Goal: Transaction & Acquisition: Obtain resource

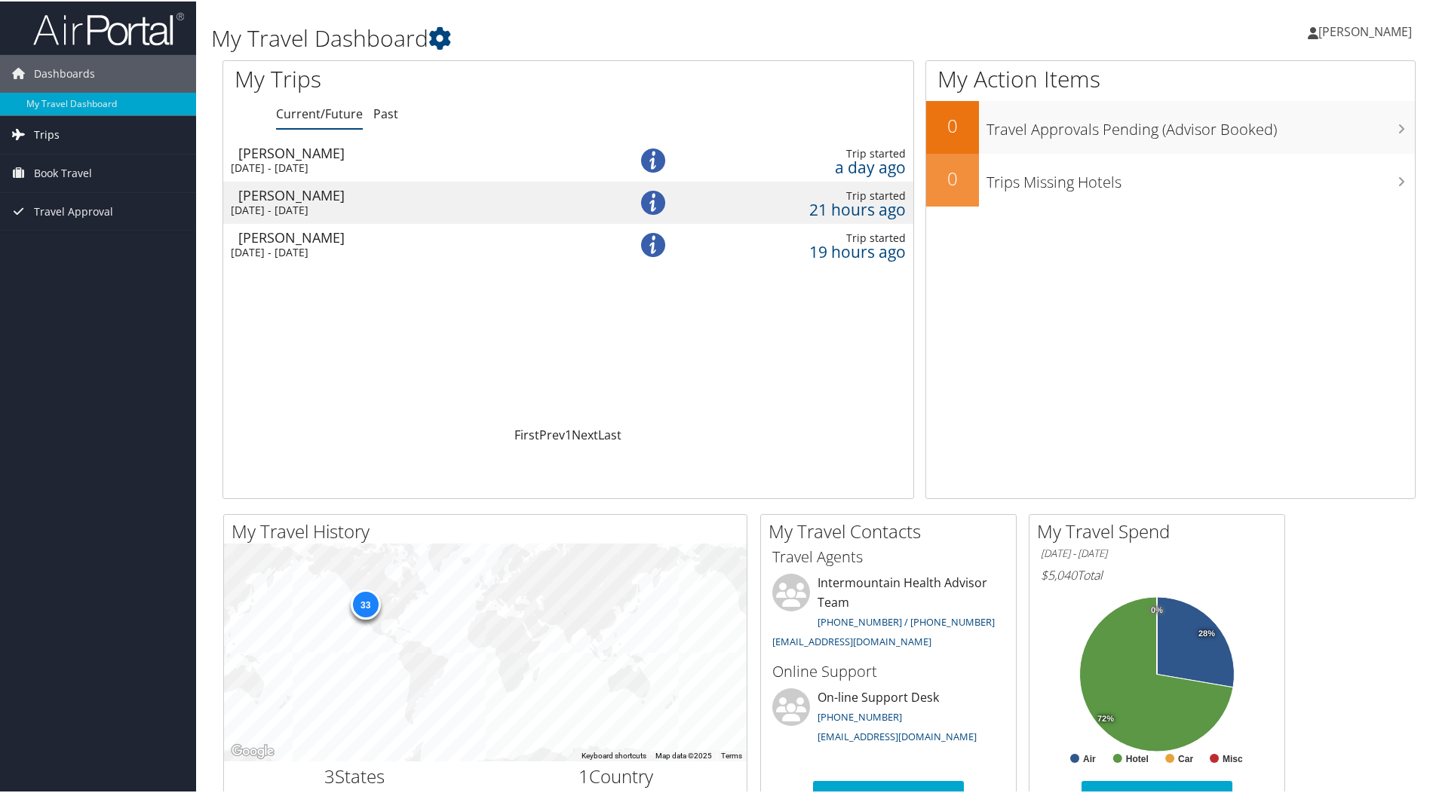
click at [83, 130] on link "Trips" at bounding box center [98, 134] width 196 height 38
click at [376, 109] on link "Past" at bounding box center [385, 112] width 25 height 17
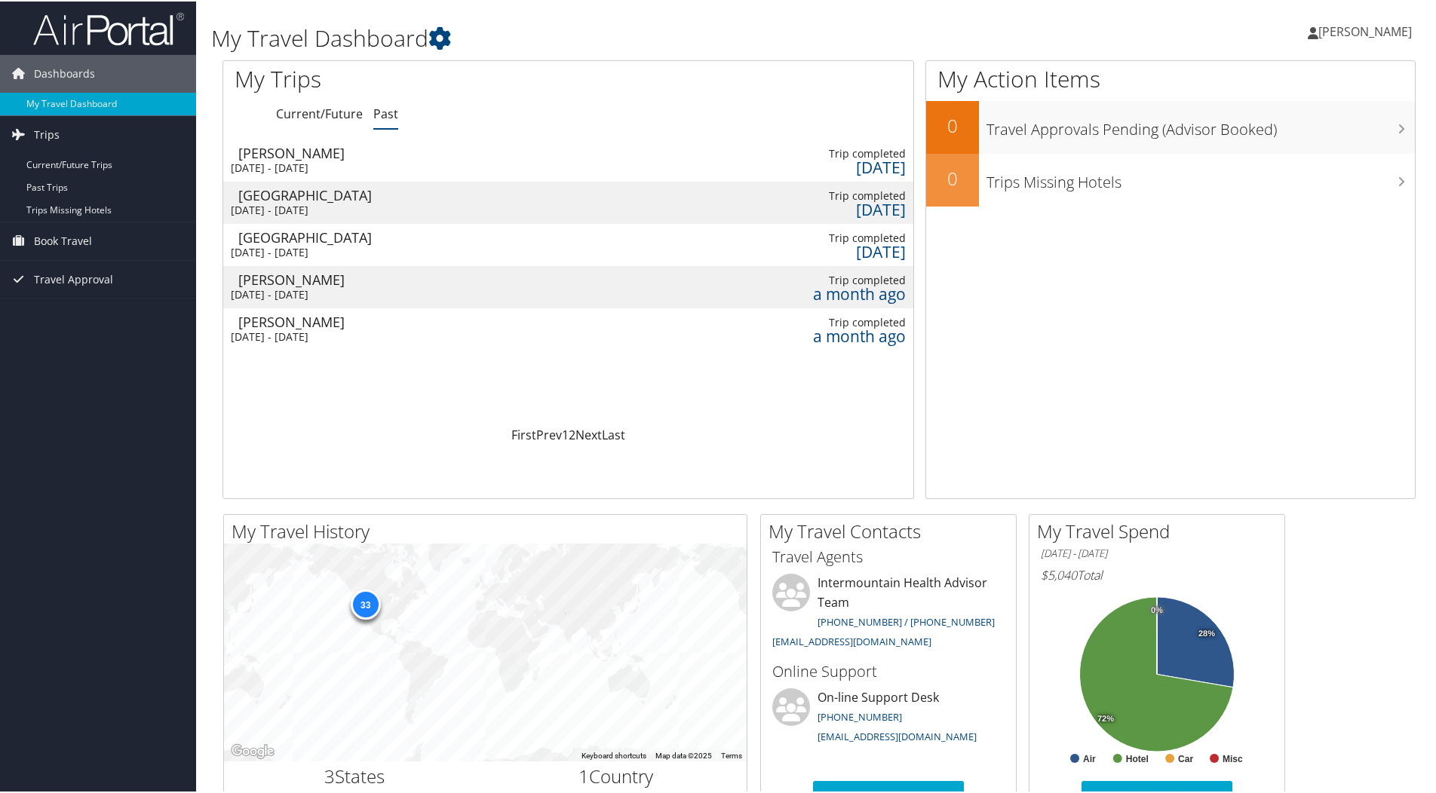
click at [280, 154] on div "[PERSON_NAME]" at bounding box center [420, 152] width 365 height 14
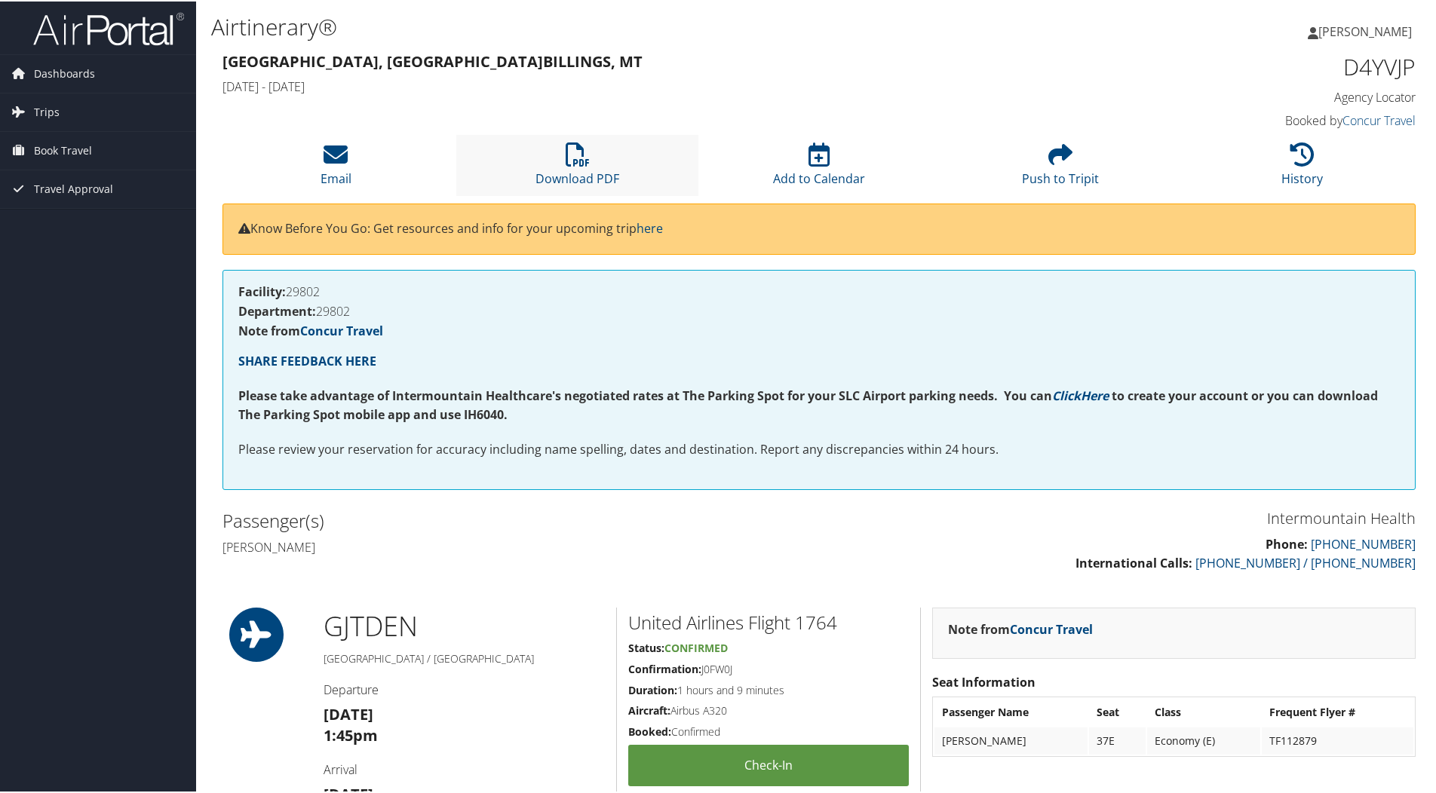
click at [561, 147] on li "Download PDF" at bounding box center [576, 163] width 241 height 61
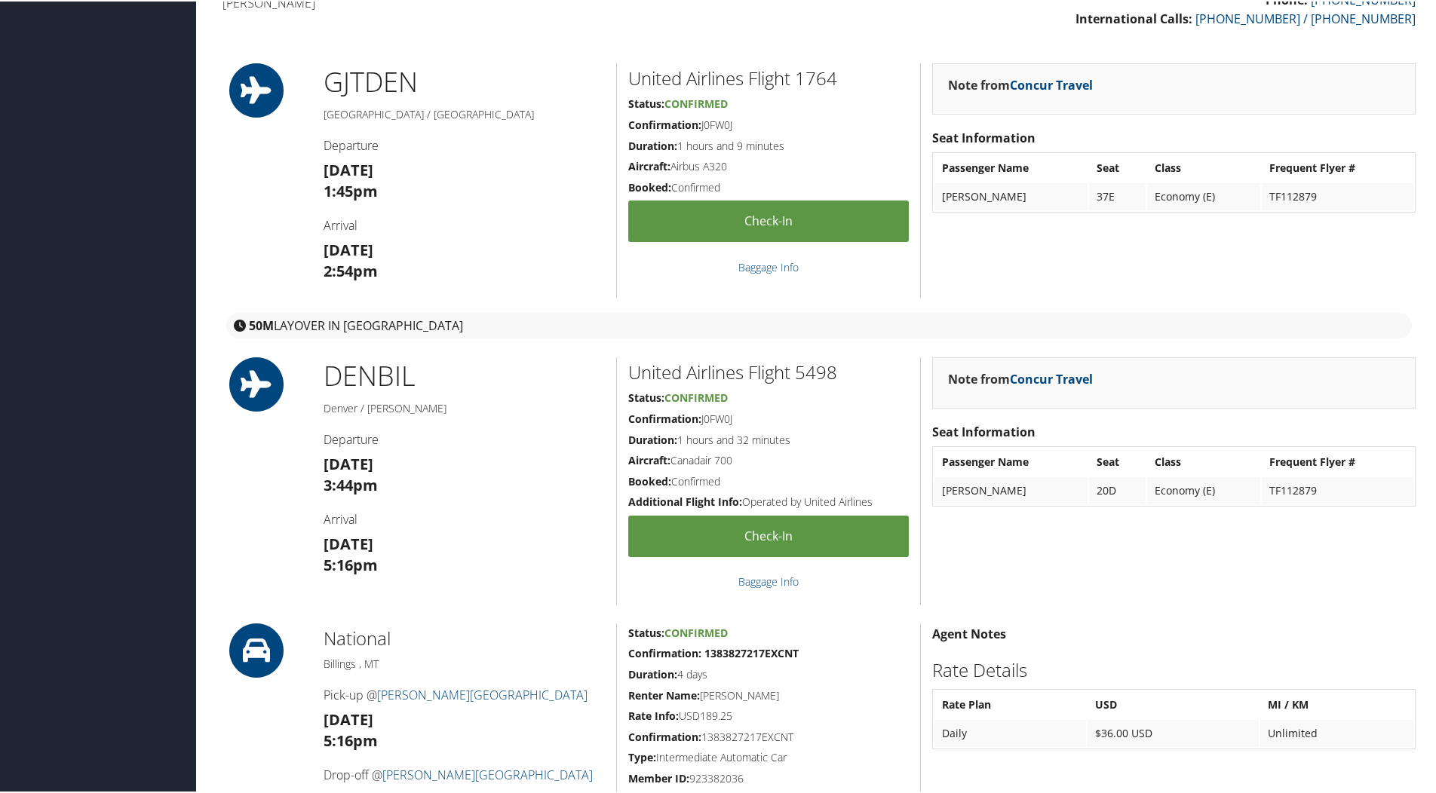
scroll to position [754, 0]
